Goal: Transaction & Acquisition: Purchase product/service

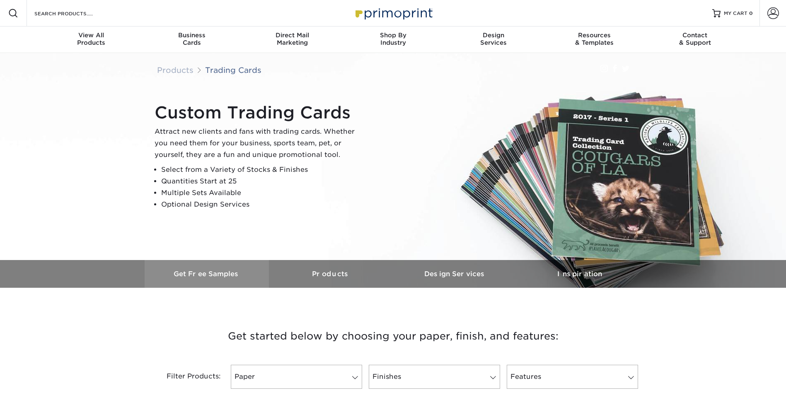
click at [231, 278] on h3 "Get Free Samples" at bounding box center [207, 274] width 124 height 8
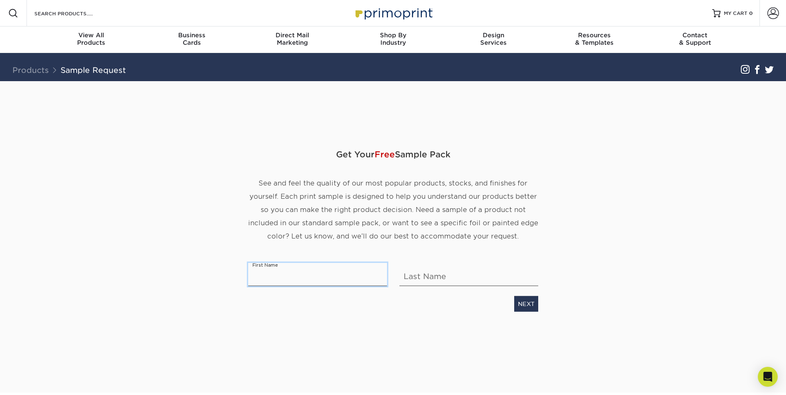
click at [283, 286] on input "text" at bounding box center [317, 274] width 139 height 23
type input "Jason"
type input "Franklin"
click at [522, 312] on link "NEXT" at bounding box center [526, 304] width 24 height 16
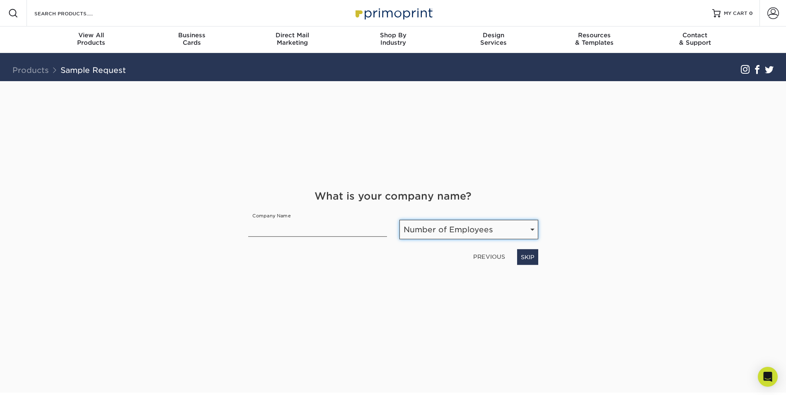
click at [457, 239] on select "Number of Employees Self-employed 1-10 employees 11-50 employees 51-200 employe…" at bounding box center [468, 229] width 139 height 19
select select "1-10"
click at [399, 239] on select "Number of Employees Self-employed 1-10 employees 11-50 employees 51-200 employe…" at bounding box center [468, 229] width 139 height 19
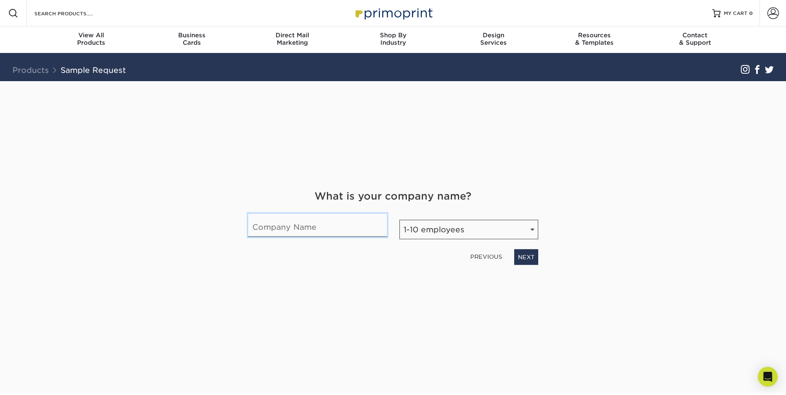
click at [343, 237] on input "text" at bounding box center [317, 225] width 139 height 23
type input "Quite Large Enterprises"
click at [514, 265] on link "NEXT" at bounding box center [526, 257] width 24 height 16
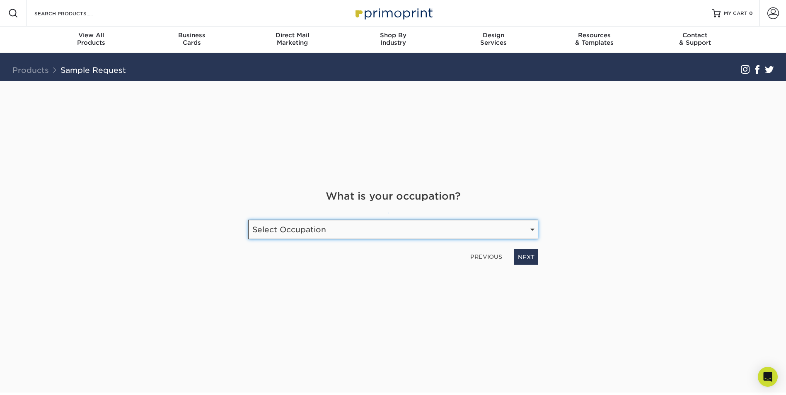
click at [504, 239] on select "Select Occupation Agency Automotive Blogger Cleaning Services Construction Educ…" at bounding box center [393, 229] width 290 height 19
select select "Hospitality"
click at [248, 239] on select "Select Occupation Agency Automotive Blogger Cleaning Services Construction Educ…" at bounding box center [393, 229] width 290 height 19
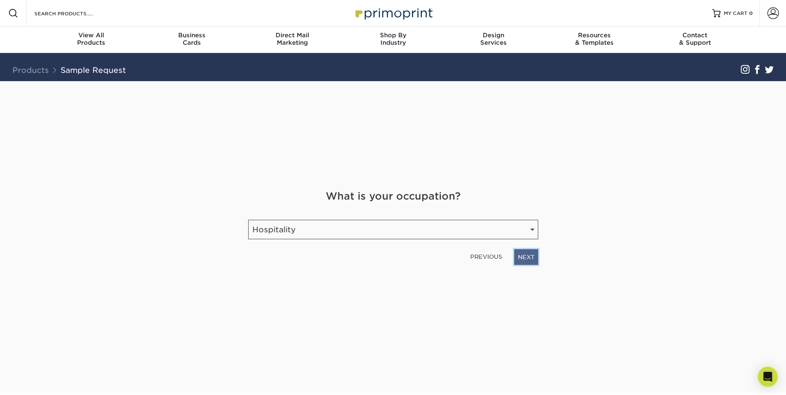
click at [526, 265] on link "NEXT" at bounding box center [526, 257] width 24 height 16
click at [396, 238] on input "email" at bounding box center [342, 226] width 189 height 23
type input "jof1321@jagmail.southalabama.edu"
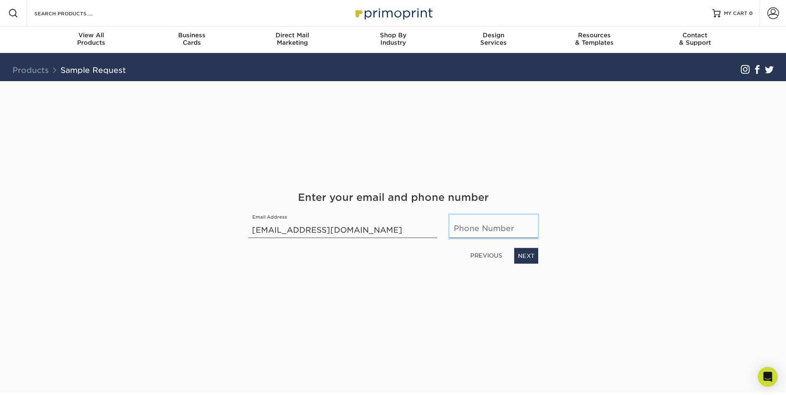
type input "3345900336"
click at [522, 264] on link "NEXT" at bounding box center [526, 256] width 24 height 16
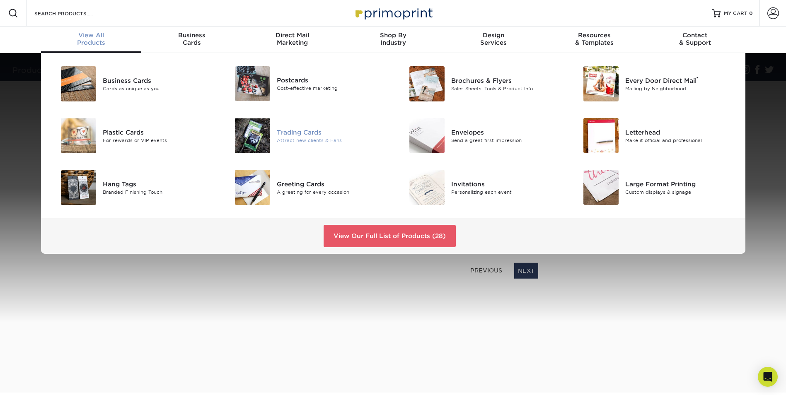
click at [285, 137] on div "Trading Cards" at bounding box center [332, 132] width 110 height 9
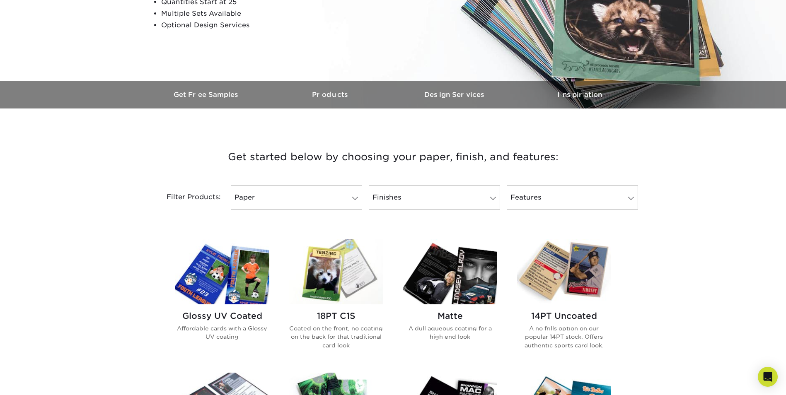
scroll to position [359, 0]
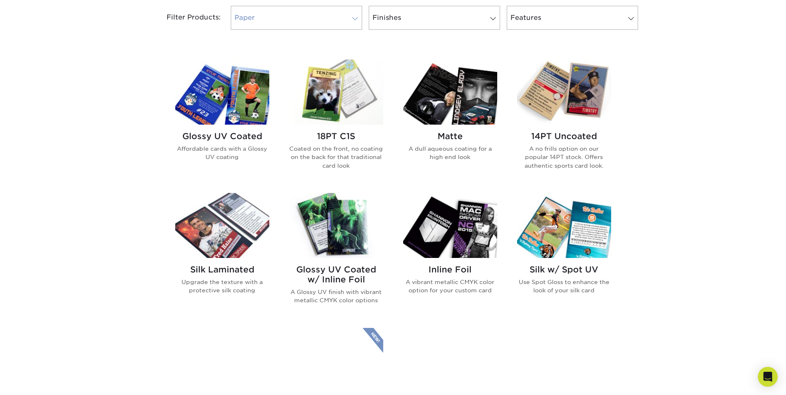
click at [339, 30] on link "Paper" at bounding box center [296, 18] width 131 height 24
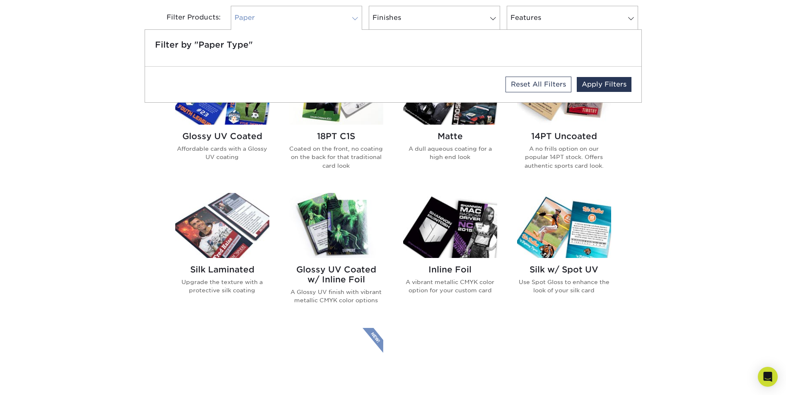
click at [336, 30] on link "Paper" at bounding box center [296, 18] width 131 height 24
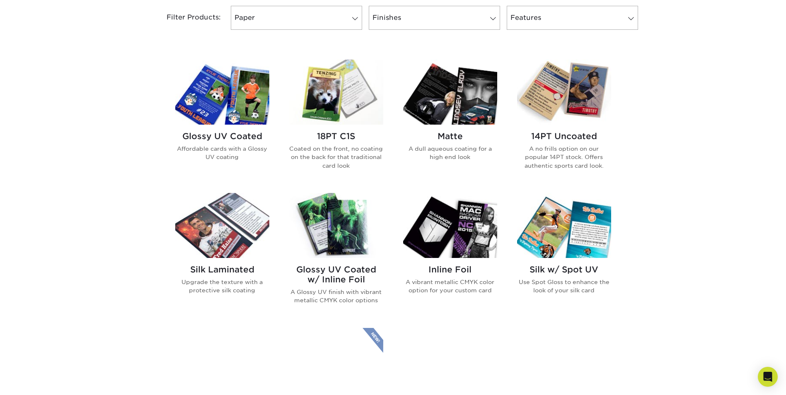
click at [338, 125] on img at bounding box center [336, 92] width 94 height 65
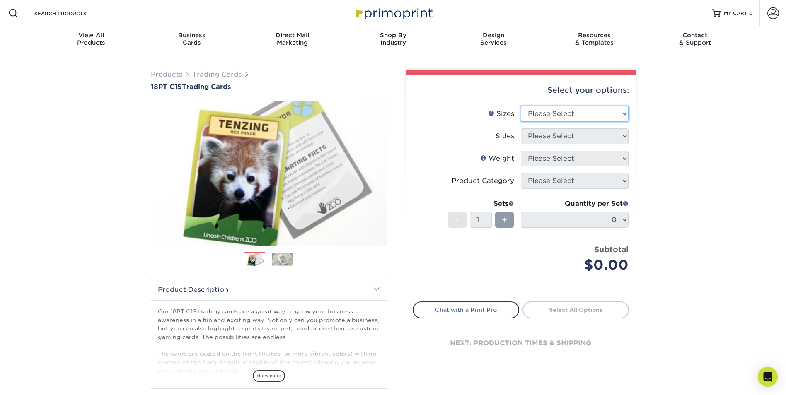
click at [604, 122] on select "Please Select 2.5" x 3.5"" at bounding box center [575, 114] width 108 height 16
select select "2.50x3.50"
click at [521, 122] on select "Please Select 2.5" x 3.5"" at bounding box center [575, 114] width 108 height 16
click at [578, 144] on select "Please Select Print Both Sides Print Front Only" at bounding box center [575, 136] width 108 height 16
select select "13abbda7-1d64-4f25-8bb2-c179b224825d"
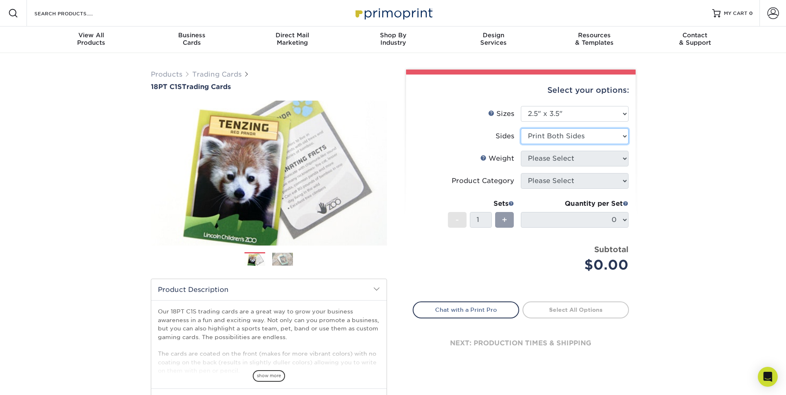
click at [521, 144] on select "Please Select Print Both Sides Print Front Only" at bounding box center [575, 136] width 108 height 16
click at [592, 167] on select "Please Select 18PT C1S" at bounding box center [575, 159] width 108 height 16
select select "18PTC1S"
click at [521, 167] on select "Please Select 18PT C1S" at bounding box center [575, 159] width 108 height 16
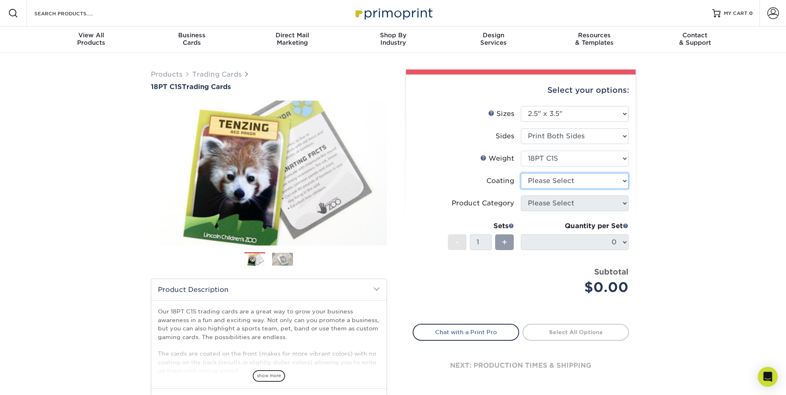
click at [579, 189] on select at bounding box center [575, 181] width 108 height 16
click at [521, 189] on select at bounding box center [575, 181] width 108 height 16
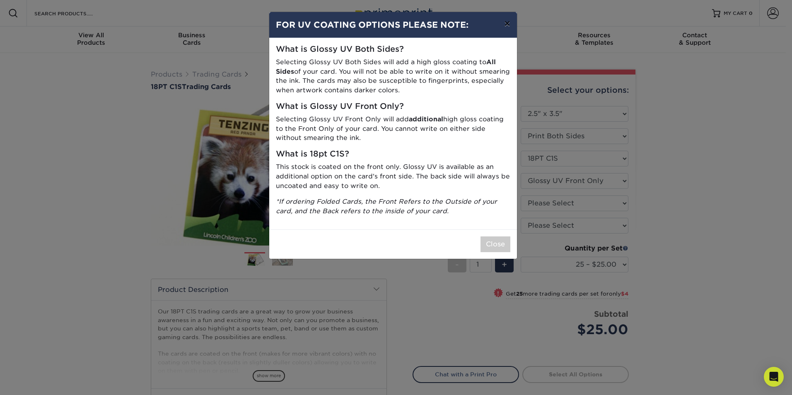
click at [503, 29] on button "×" at bounding box center [507, 23] width 19 height 23
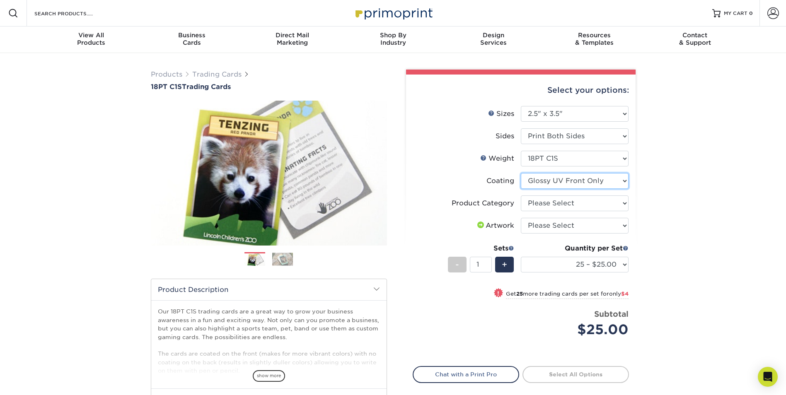
click at [576, 189] on select at bounding box center [575, 181] width 108 height 16
select select "3e7618de-abca-4bda-9f97-8b9129e913d8"
click at [521, 189] on select at bounding box center [575, 181] width 108 height 16
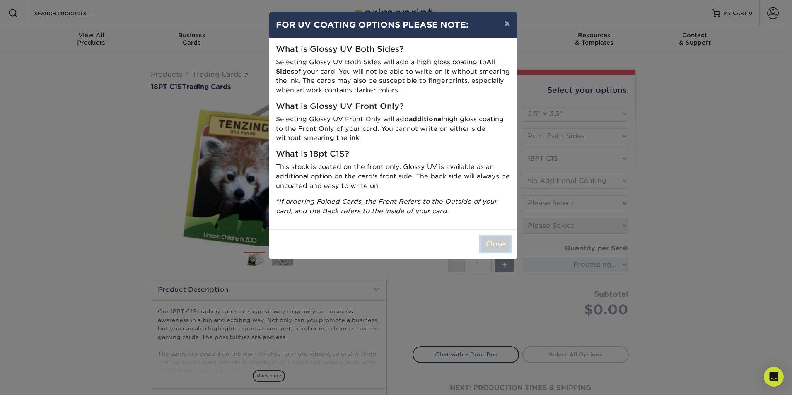
click at [501, 252] on button "Close" at bounding box center [496, 245] width 30 height 16
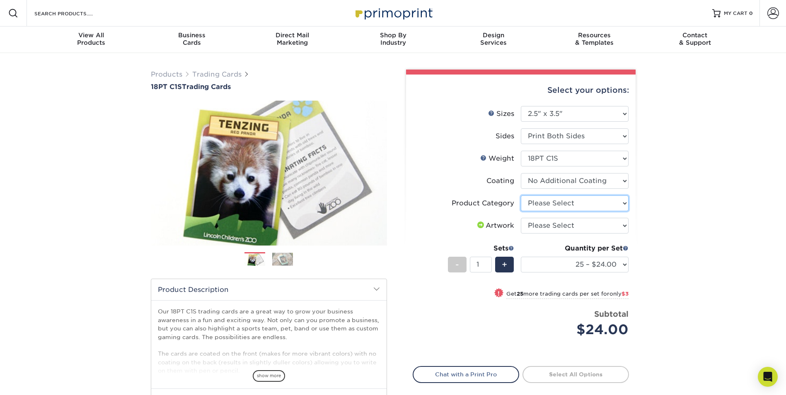
click at [568, 211] on select "Please Select Trading Cards" at bounding box center [575, 204] width 108 height 16
select select "c2f9bce9-36c2-409d-b101-c29d9d031e18"
click at [521, 211] on select "Please Select Trading Cards" at bounding box center [575, 204] width 108 height 16
click at [568, 234] on select "Please Select I will upload files I need a design - $100" at bounding box center [575, 226] width 108 height 16
select select "upload"
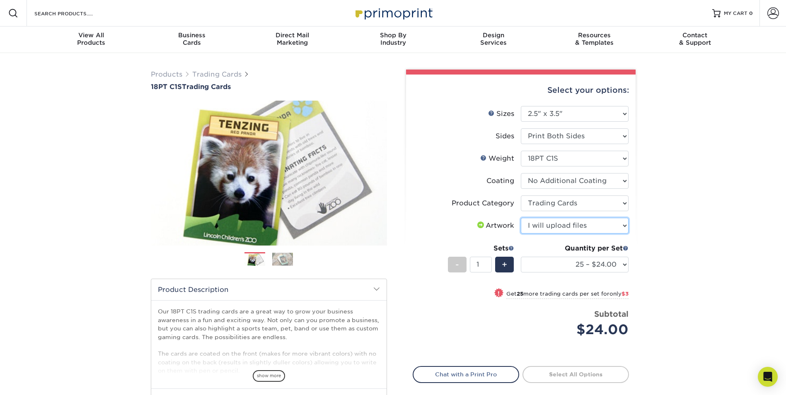
click at [521, 234] on select "Please Select I will upload files I need a design - $100" at bounding box center [575, 226] width 108 height 16
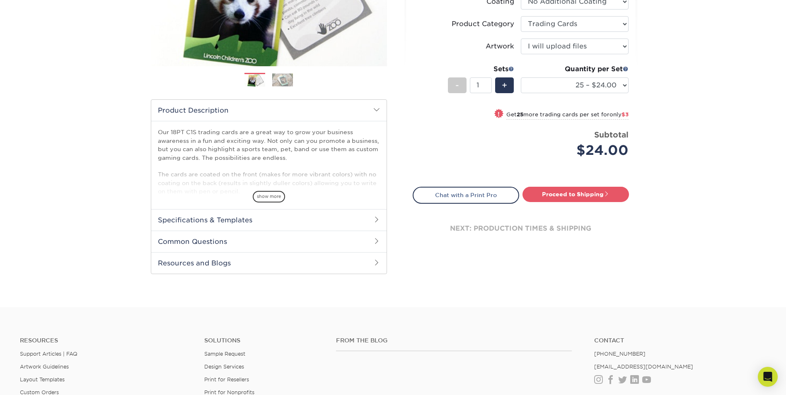
click at [300, 231] on h2 "Specifications & Templates" at bounding box center [268, 220] width 235 height 22
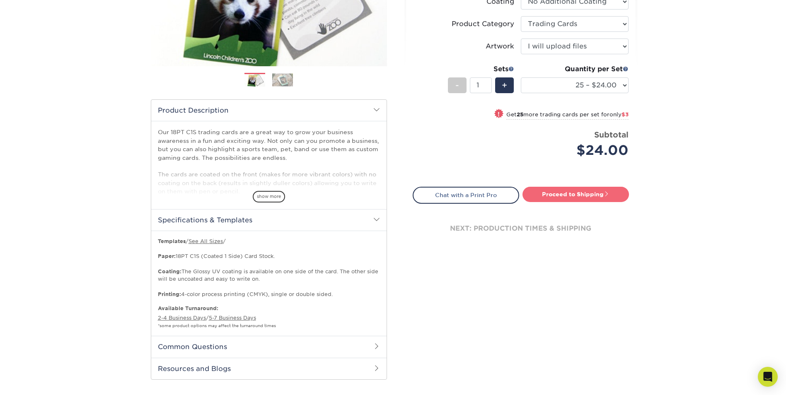
click at [579, 202] on link "Proceed to Shipping" at bounding box center [575, 194] width 106 height 15
type input "Set 1"
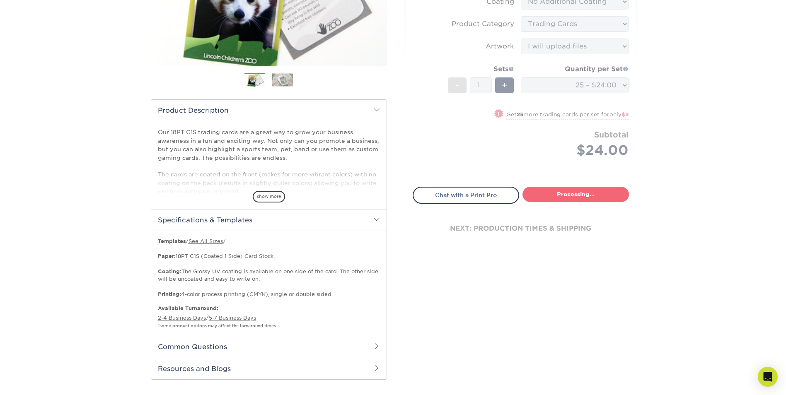
select select "93496b82-97d9-442a-849d-a6c043c823b6"
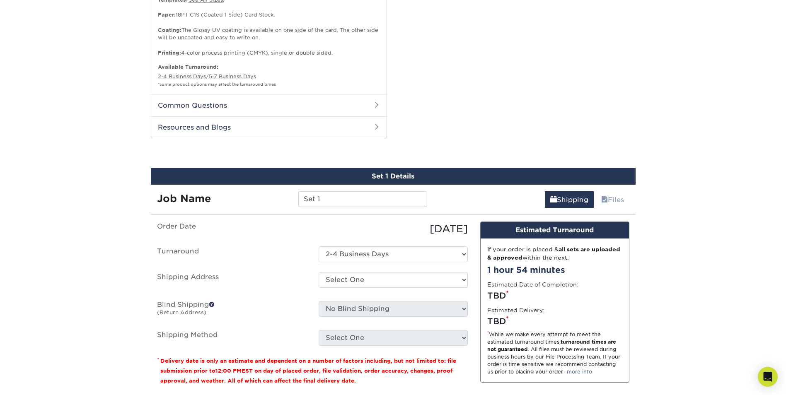
scroll to position [242, 0]
